Goal: Task Accomplishment & Management: Manage account settings

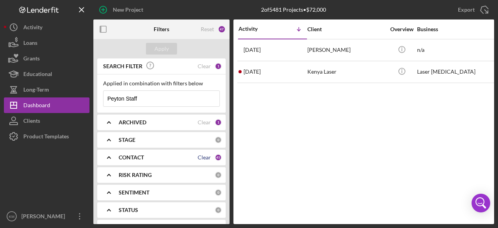
click at [206, 156] on div "Clear" at bounding box center [204, 157] width 13 height 6
click at [140, 158] on b "CONTACT" at bounding box center [131, 157] width 25 height 6
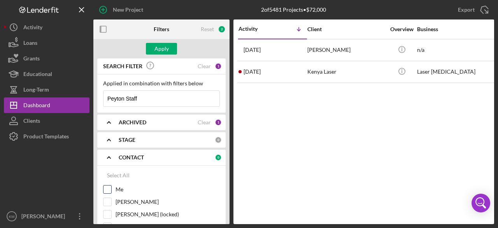
click at [121, 188] on label "Me" at bounding box center [168, 189] width 104 height 8
click at [111, 188] on input "Me" at bounding box center [108, 189] width 8 height 8
checkbox input "true"
click at [157, 49] on div "Apply" at bounding box center [162, 49] width 14 height 12
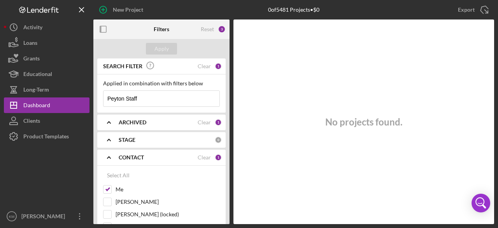
click at [202, 123] on div "Clear" at bounding box center [204, 122] width 13 height 6
click at [202, 67] on div "Clear" at bounding box center [204, 66] width 13 height 6
click at [165, 50] on div "Apply" at bounding box center [162, 49] width 14 height 12
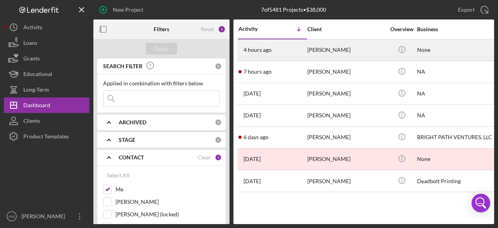
click at [321, 51] on div "[PERSON_NAME]" at bounding box center [347, 50] width 78 height 21
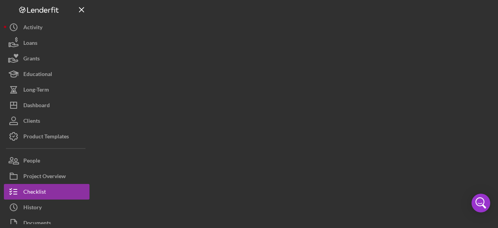
click at [321, 51] on div at bounding box center [293, 112] width 401 height 224
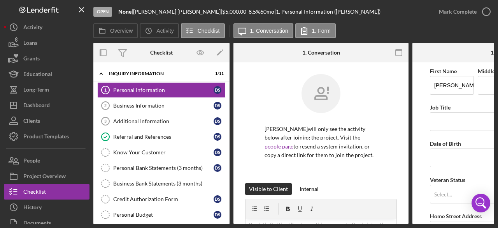
scroll to position [39, 0]
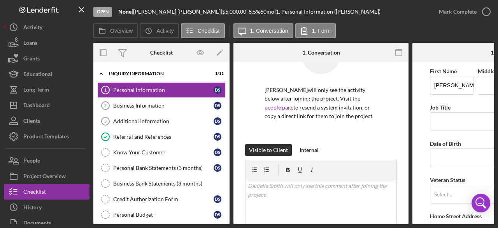
drag, startPoint x: 409, startPoint y: 119, endPoint x: 412, endPoint y: 146, distance: 27.9
click at [412, 146] on div "Overview Internal Workflow Stage Open Icon/Dropdown Arrow Archive (can unarchiv…" at bounding box center [293, 133] width 401 height 181
click at [396, 128] on div "Danielle Smith will only see the activity below after joining the project. Visi…" at bounding box center [321, 208] width 175 height 371
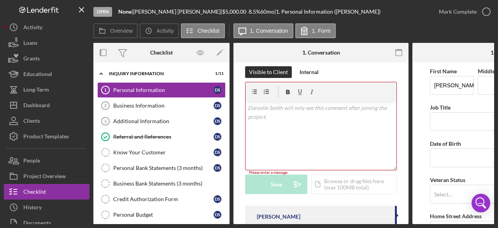
click at [301, 130] on div "v Color teal Color pink Remove color Add row above Add row below Add column bef…" at bounding box center [321, 136] width 151 height 68
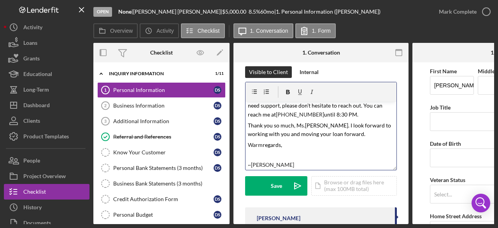
scroll to position [64, 0]
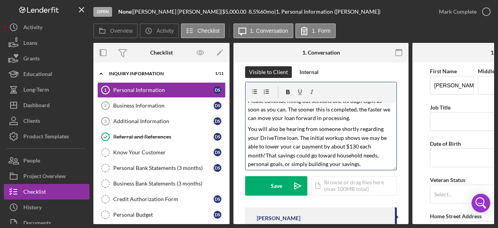
click at [352, 118] on p "Please continue filling out sections one through eight as soon as you can. The …" at bounding box center [321, 110] width 147 height 26
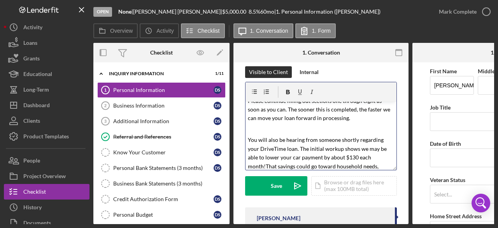
scroll to position [103, 0]
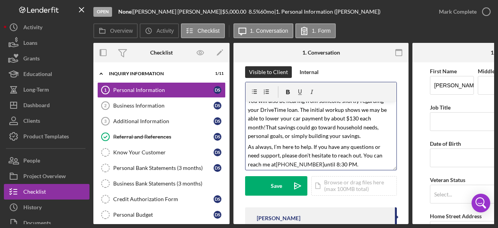
click at [343, 134] on p "You will also be hearing from someone shortly regarding your DriveTime loan. Th…" at bounding box center [321, 119] width 147 height 44
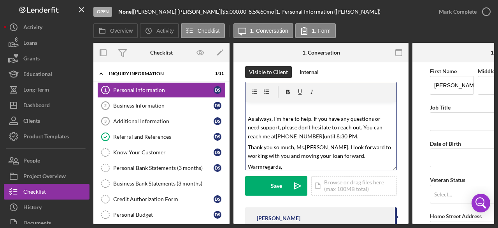
scroll to position [165, 0]
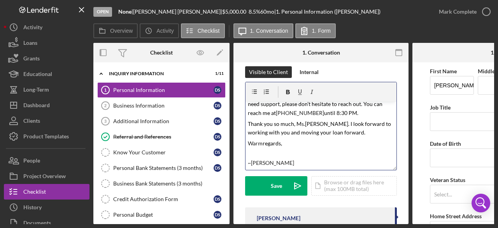
click at [351, 114] on p "As always, I’m here to help. If you have any questions or need support, please …" at bounding box center [321, 104] width 147 height 26
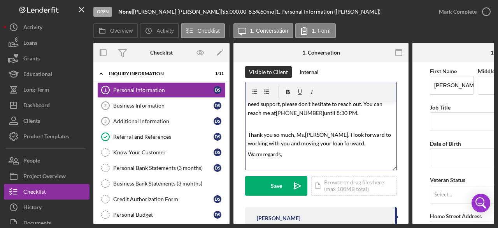
click at [350, 144] on p "Thank you so much, M s. Smith. I look forward to working with you and moving yo…" at bounding box center [321, 139] width 147 height 18
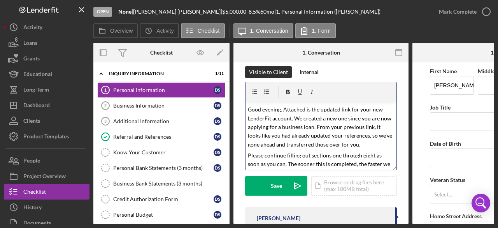
scroll to position [0, 0]
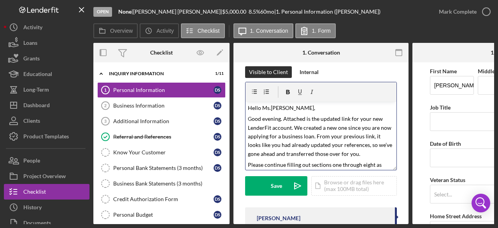
click at [291, 109] on p "Hello Ms . Smith," at bounding box center [321, 108] width 147 height 9
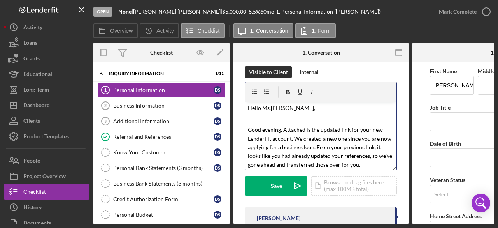
scroll to position [39, 0]
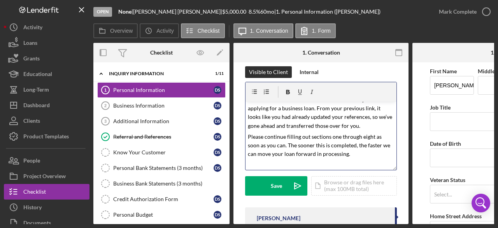
click at [376, 126] on p "G ood evening. Attached is the updated link for your new LenderFit account. We …" at bounding box center [321, 108] width 147 height 44
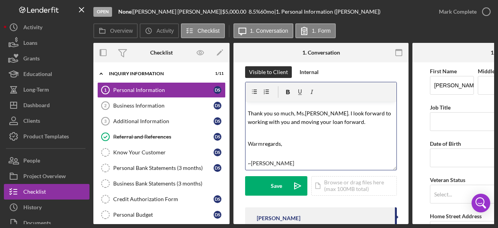
scroll to position [130, 0]
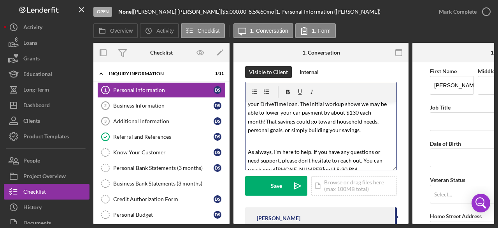
click at [270, 144] on p at bounding box center [321, 141] width 147 height 9
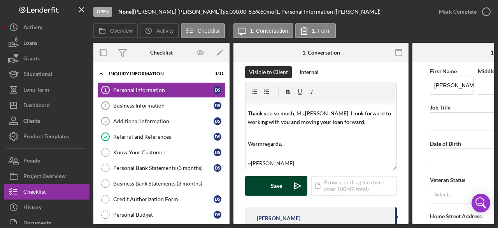
click at [278, 188] on div "Save" at bounding box center [276, 185] width 11 height 19
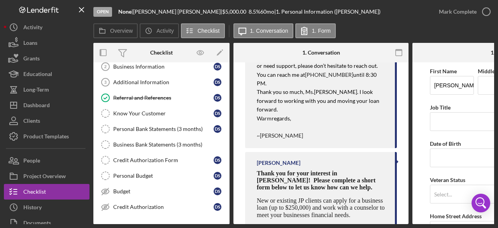
scroll to position [452, 0]
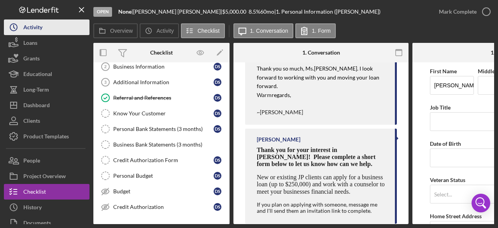
click at [30, 27] on div "Activity" at bounding box center [32, 28] width 19 height 18
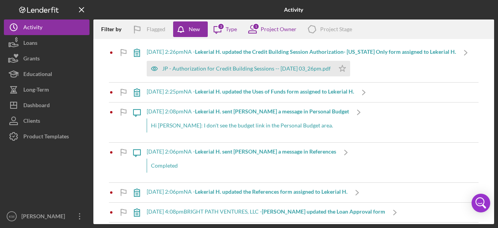
scroll to position [78, 0]
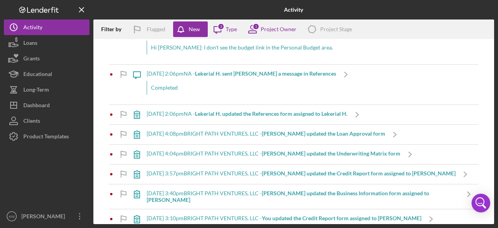
click at [289, 117] on b "Lekerial H. updated the References form assigned to Lekerial H." at bounding box center [271, 113] width 153 height 7
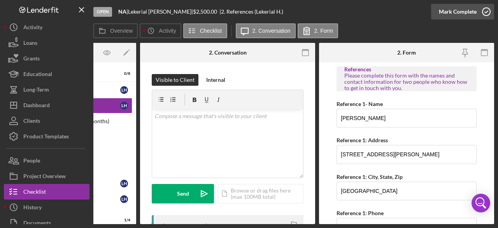
click at [487, 13] on icon "button" at bounding box center [486, 11] width 19 height 19
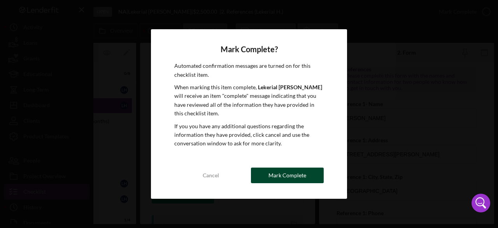
click at [322, 169] on button "Mark Complete" at bounding box center [287, 175] width 73 height 16
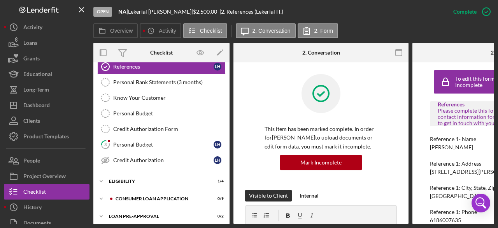
scroll to position [78, 0]
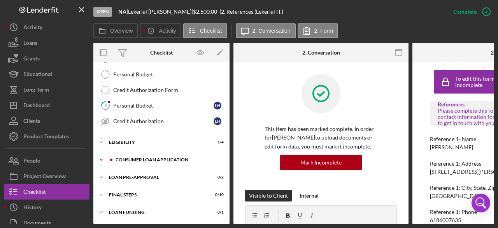
click at [102, 157] on icon "Icon/Expander" at bounding box center [101, 160] width 16 height 16
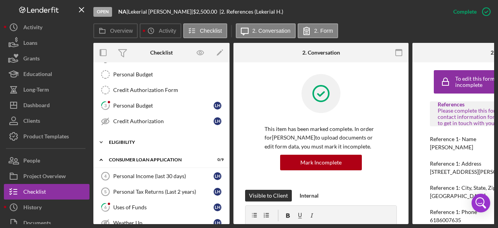
scroll to position [117, 0]
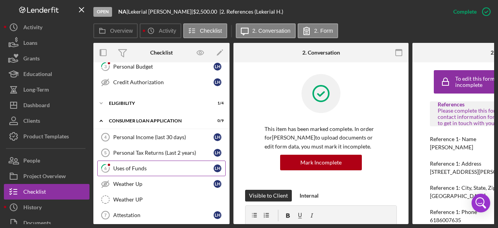
click at [139, 165] on div "Uses of Funds" at bounding box center [163, 168] width 100 height 6
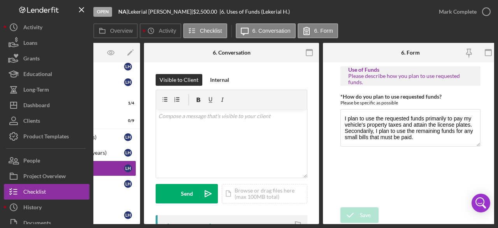
scroll to position [0, 93]
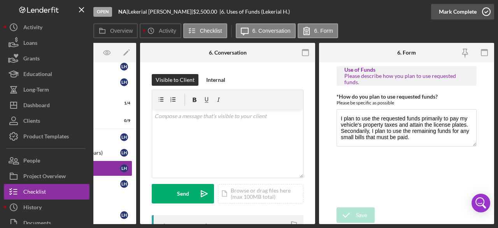
click at [487, 13] on icon "button" at bounding box center [486, 11] width 19 height 19
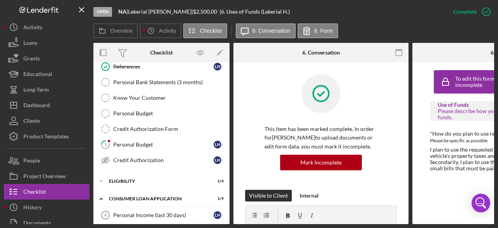
scroll to position [0, 0]
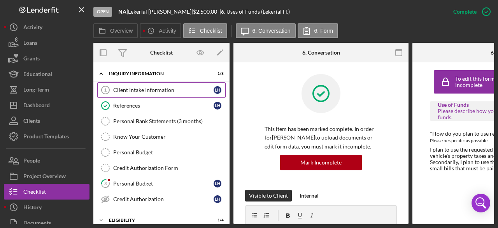
click at [139, 89] on div "Client Intake Information" at bounding box center [163, 90] width 100 height 6
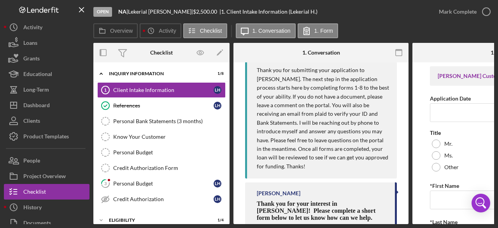
scroll to position [459, 0]
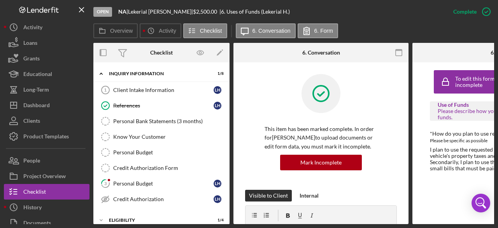
scroll to position [140, 0]
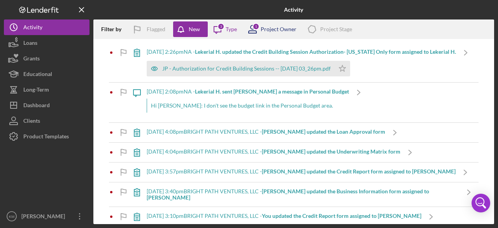
click at [273, 25] on div "1 Project Owner" at bounding box center [270, 28] width 54 height 19
click at [379, 25] on div "Filter by Flagged New Icon/Message 3 Type 1 Project Owner Icon/Product Project …" at bounding box center [293, 28] width 401 height 19
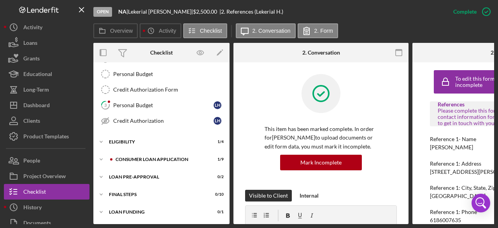
scroll to position [39, 0]
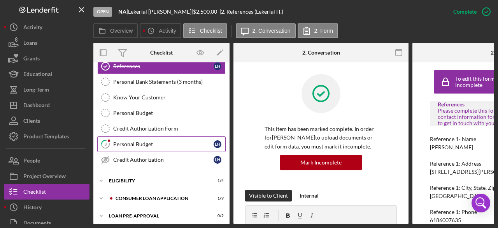
click at [145, 143] on div "Personal Budget" at bounding box center [163, 144] width 100 height 6
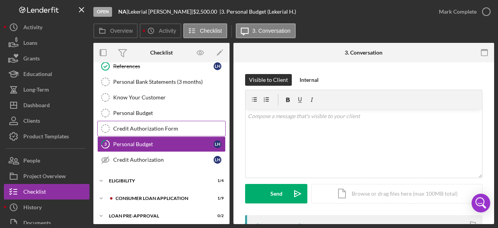
scroll to position [76, 0]
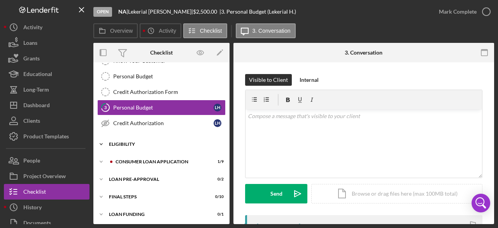
click at [103, 143] on icon "Icon/Expander" at bounding box center [101, 144] width 16 height 16
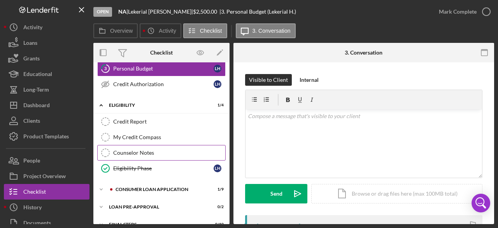
scroll to position [141, 0]
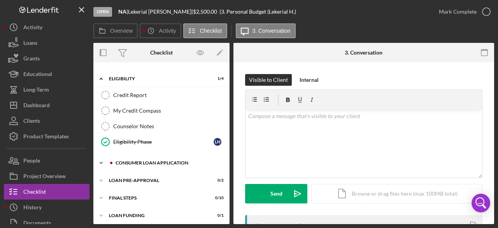
click at [102, 160] on icon "Icon/Expander" at bounding box center [101, 163] width 16 height 16
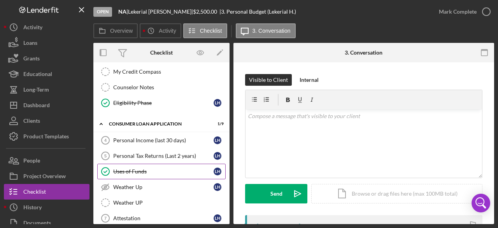
scroll to position [219, 0]
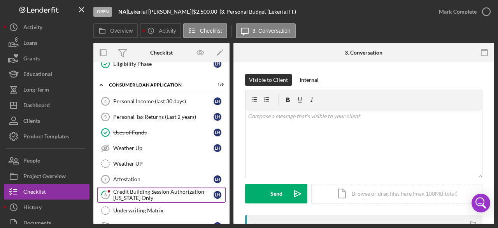
click at [167, 188] on div "Credit Building Session Authorization- Missouri Only" at bounding box center [163, 194] width 100 height 12
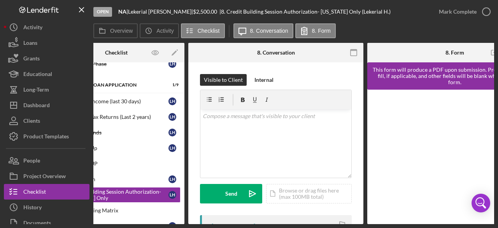
scroll to position [0, 57]
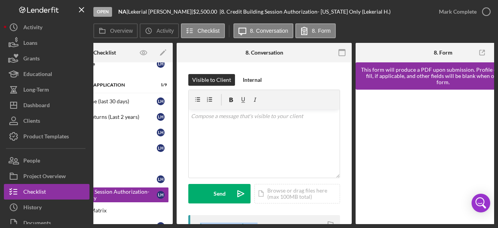
drag, startPoint x: 245, startPoint y: 224, endPoint x: 185, endPoint y: 221, distance: 60.8
click at [183, 221] on div "Open NA | Lekerial Hicks | $2,500.00 | 8. Credit Building Session Authorization…" at bounding box center [249, 114] width 498 height 228
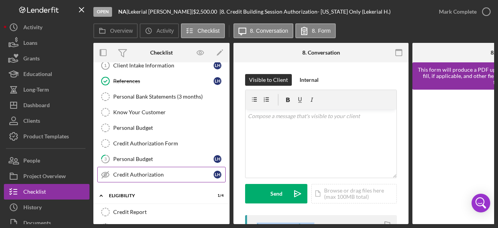
scroll to position [0, 0]
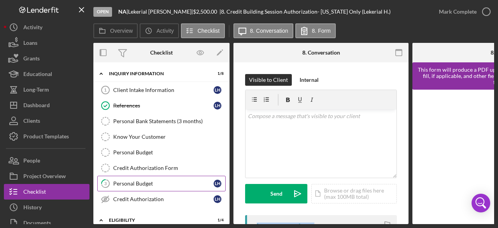
click at [126, 180] on div "Personal Budget" at bounding box center [163, 183] width 100 height 6
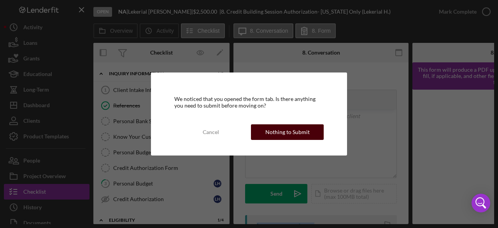
click at [293, 136] on div "Nothing to Submit" at bounding box center [288, 132] width 44 height 16
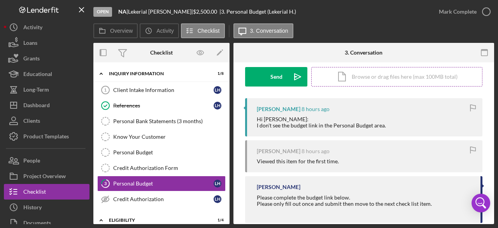
scroll to position [131, 0]
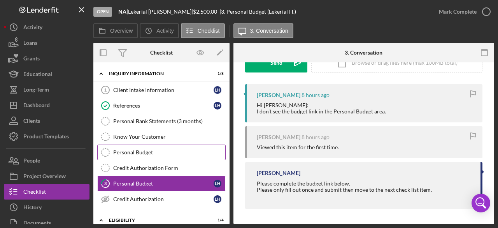
click at [143, 154] on link "Personal Budget Personal Budget" at bounding box center [161, 152] width 128 height 16
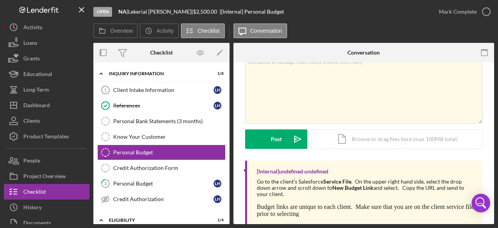
scroll to position [57, 0]
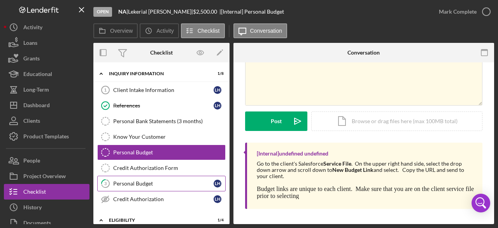
click at [155, 185] on div "Personal Budget" at bounding box center [163, 183] width 100 height 6
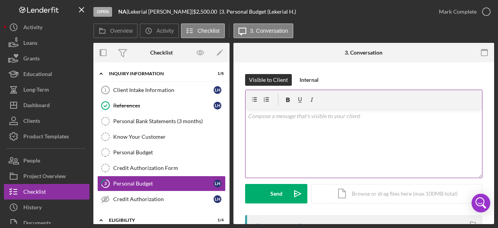
click at [271, 126] on div "v Color teal Color pink Remove color Add row above Add row below Add column bef…" at bounding box center [364, 143] width 237 height 68
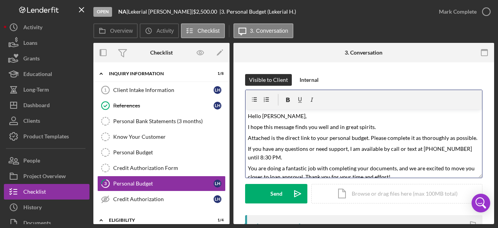
click at [294, 118] on p "Hello Ms. Hicks," at bounding box center [364, 116] width 232 height 9
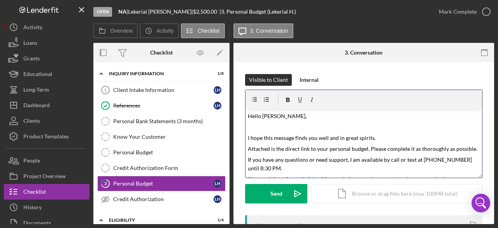
click at [376, 137] on p "I hope this message finds you well and in great spirits." at bounding box center [364, 138] width 232 height 9
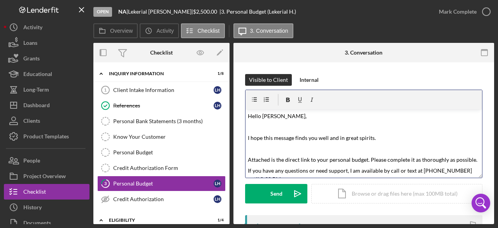
scroll to position [39, 0]
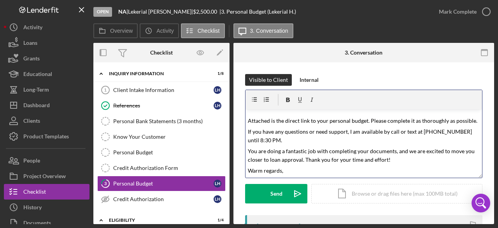
click at [284, 143] on p "If you have any questions or need support, I am available by call or text at 31…" at bounding box center [364, 136] width 232 height 18
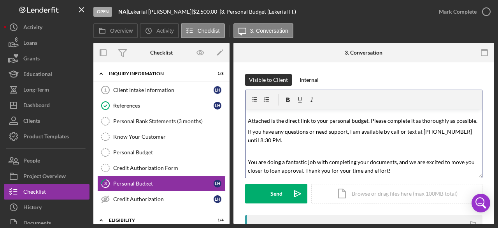
click at [396, 170] on p "You are doing a fantastic job with completing your documents, and we are excite…" at bounding box center [364, 167] width 232 height 18
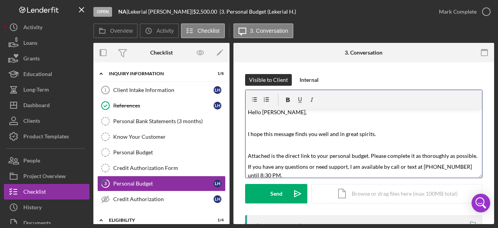
scroll to position [43, 0]
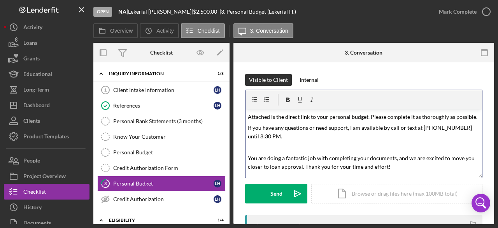
click at [257, 147] on p at bounding box center [364, 147] width 232 height 9
click at [273, 134] on p "If you have any questions or need support, I am available by call or text at 31…" at bounding box center [364, 132] width 232 height 18
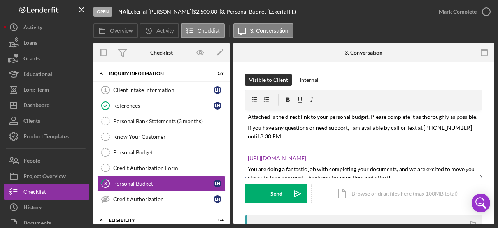
click at [421, 157] on p "https://justinepetersen.tfaforms.net/21?serviceID=a1gPC000009batl" at bounding box center [364, 158] width 232 height 9
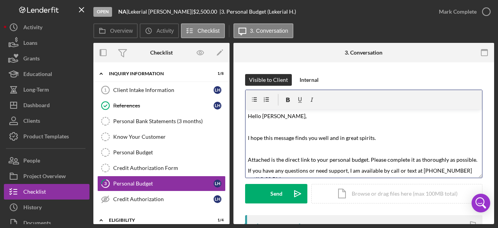
scroll to position [104, 0]
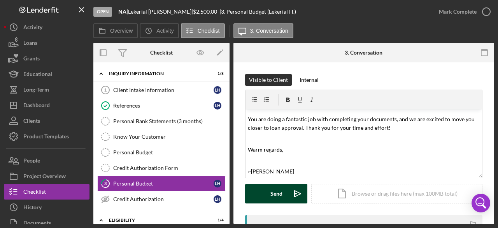
click at [278, 194] on div "Send" at bounding box center [277, 193] width 12 height 19
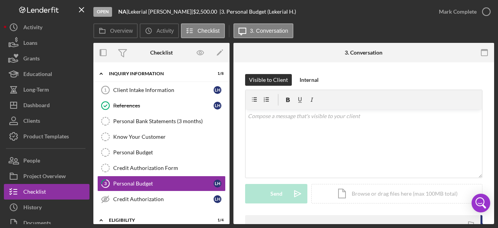
scroll to position [0, 0]
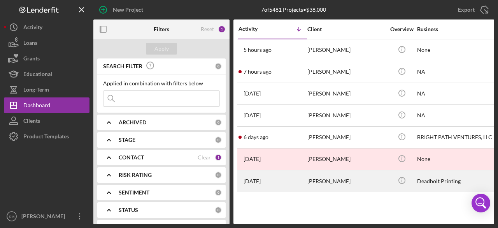
click at [343, 178] on div "[PERSON_NAME]" at bounding box center [347, 181] width 78 height 21
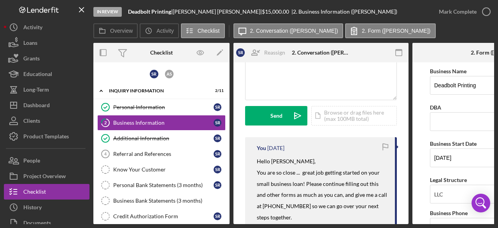
scroll to position [117, 0]
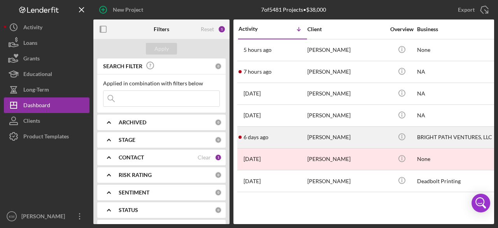
click at [315, 137] on div "[PERSON_NAME]" at bounding box center [347, 137] width 78 height 21
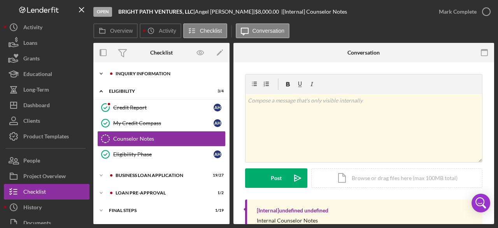
click at [101, 74] on icon "Icon/Expander" at bounding box center [101, 74] width 16 height 16
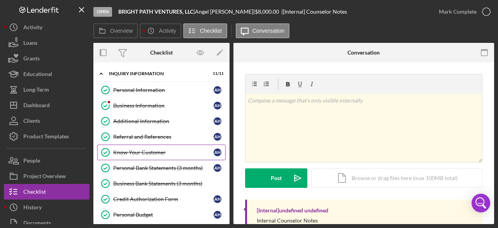
click at [150, 146] on link "Know Your Customer Know Your Customer A H" at bounding box center [161, 152] width 128 height 16
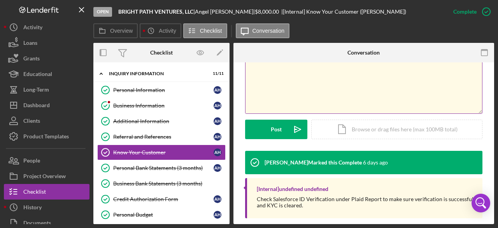
scroll to position [165, 0]
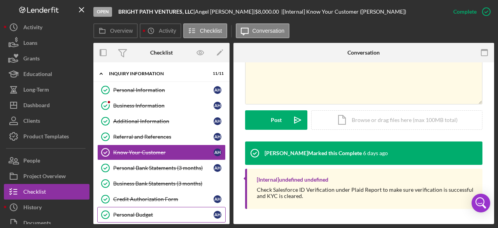
click at [146, 211] on div "Personal Budget" at bounding box center [163, 214] width 100 height 6
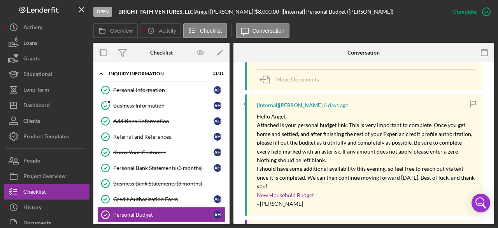
scroll to position [389, 0]
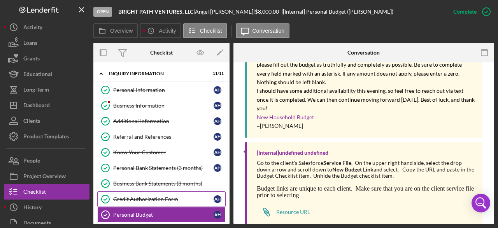
click at [139, 196] on div "Credit Authorization Form" at bounding box center [163, 199] width 100 height 6
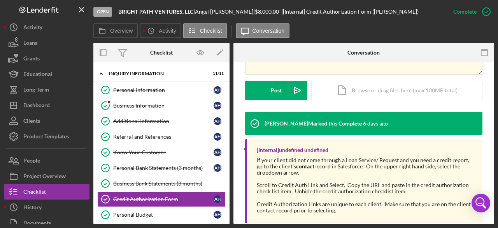
scroll to position [209, 0]
